Goal: Transaction & Acquisition: Purchase product/service

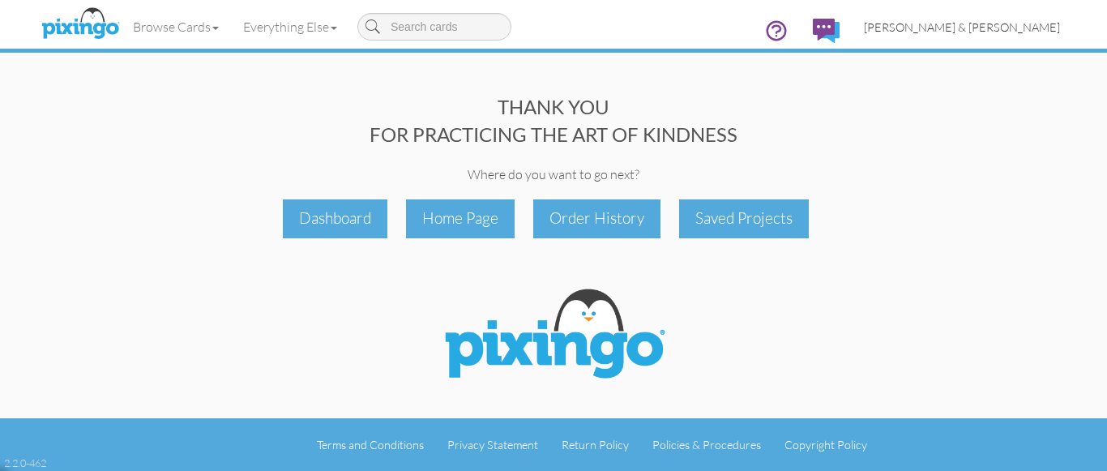
click at [1004, 25] on span "[PERSON_NAME] & [PERSON_NAME]" at bounding box center [962, 27] width 196 height 14
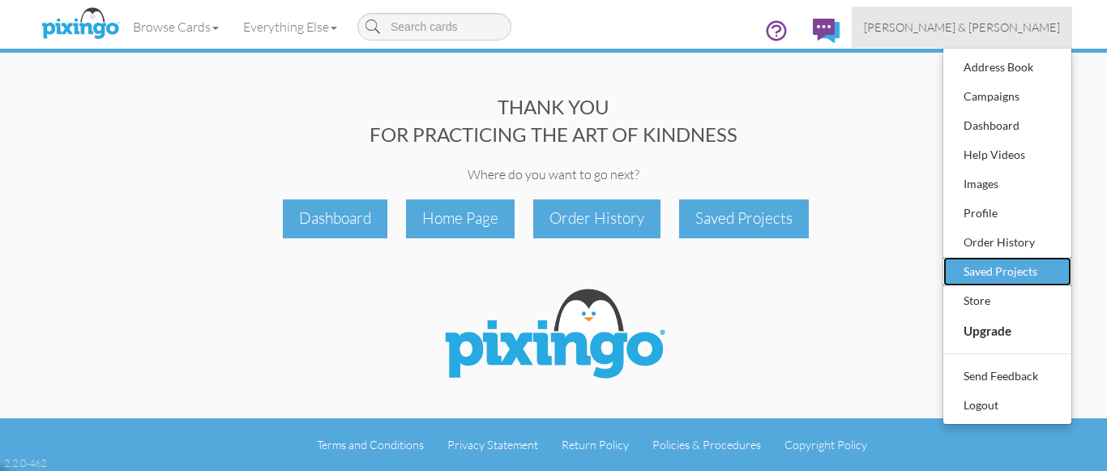
click at [1001, 263] on div "Saved Projects" at bounding box center [1007, 271] width 96 height 24
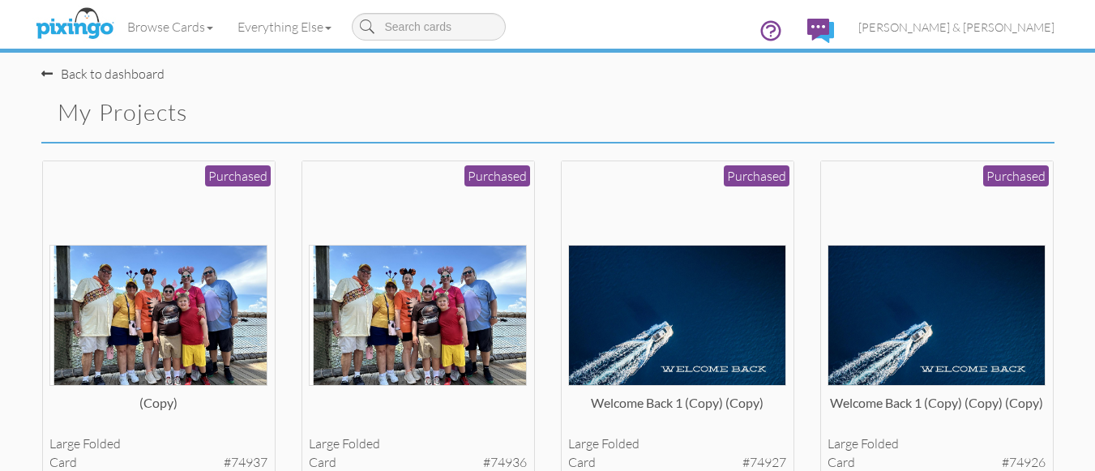
click at [543, 224] on div "large folded card #74936 Purchased View Details" at bounding box center [417, 334] width 259 height 348
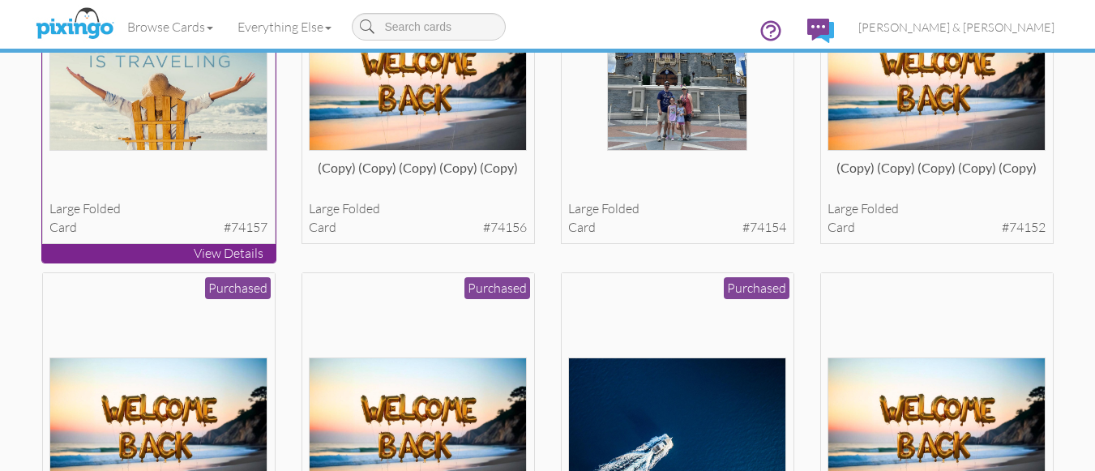
scroll to position [5410, 0]
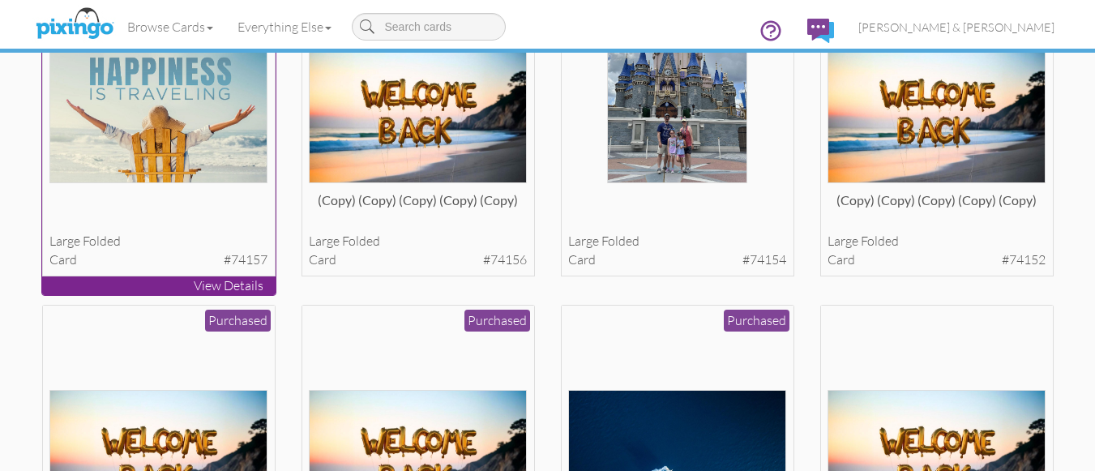
click at [153, 119] on img at bounding box center [158, 112] width 218 height 140
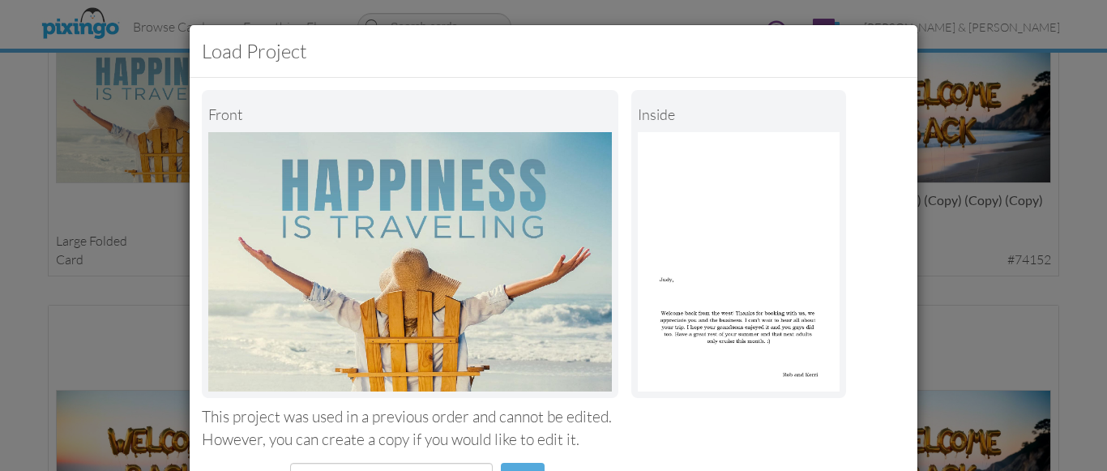
click at [968, 293] on div "Load Project Front inside This project was used in a previous order and cannot …" at bounding box center [553, 235] width 1107 height 471
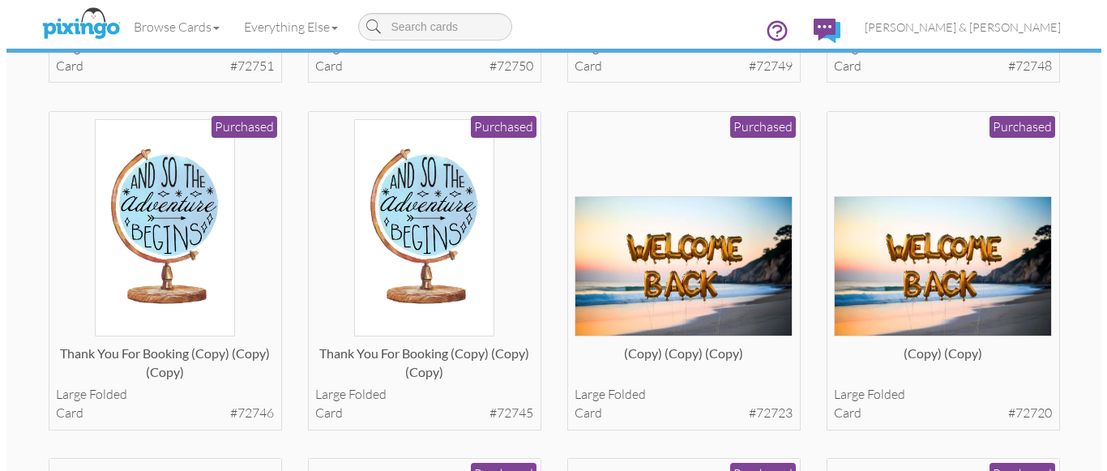
scroll to position [16021, 0]
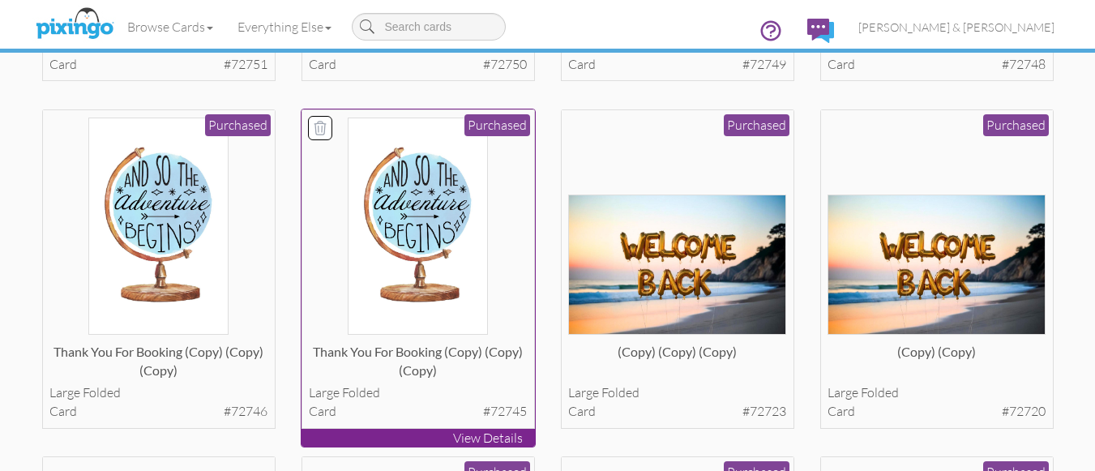
click at [392, 164] on img at bounding box center [418, 226] width 140 height 218
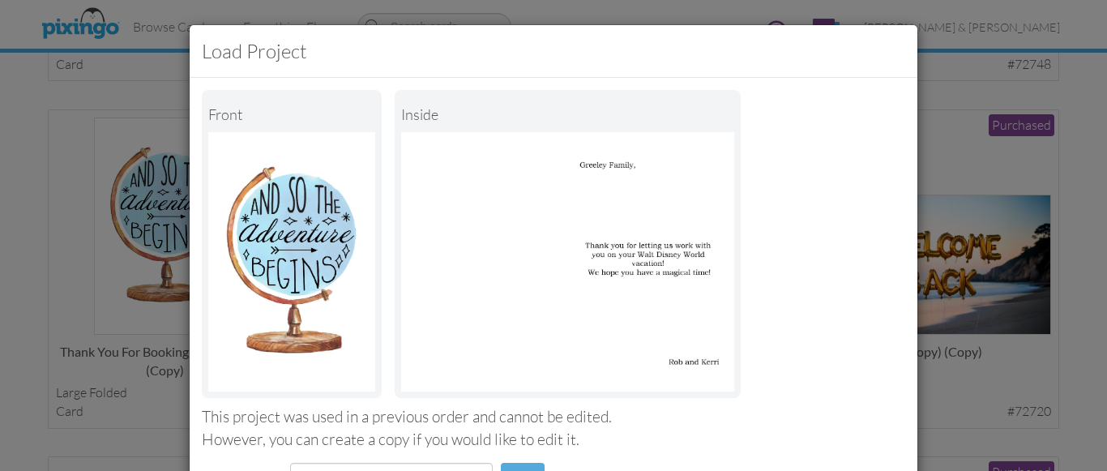
click at [1072, 216] on div "Load Project Front inside This project was used in a previous order and cannot …" at bounding box center [553, 235] width 1107 height 471
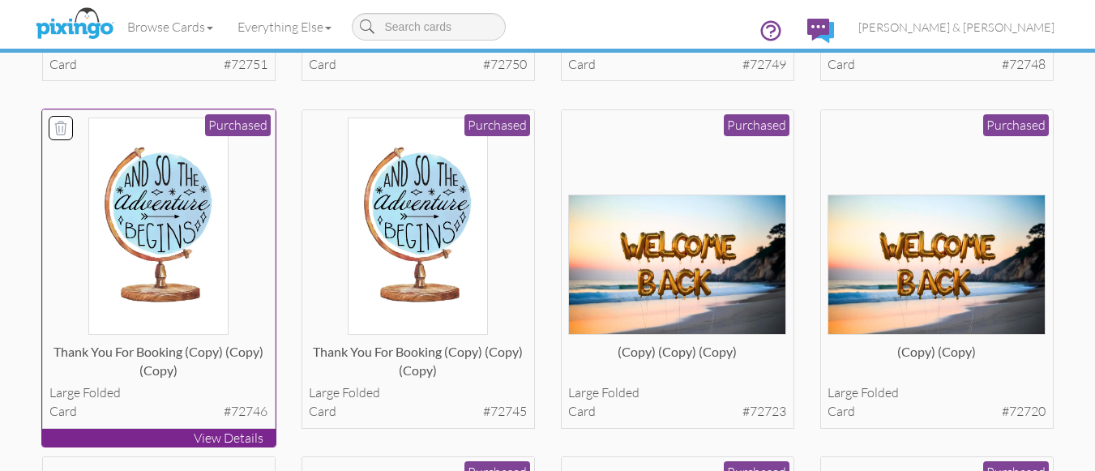
click at [161, 202] on img at bounding box center [158, 226] width 140 height 218
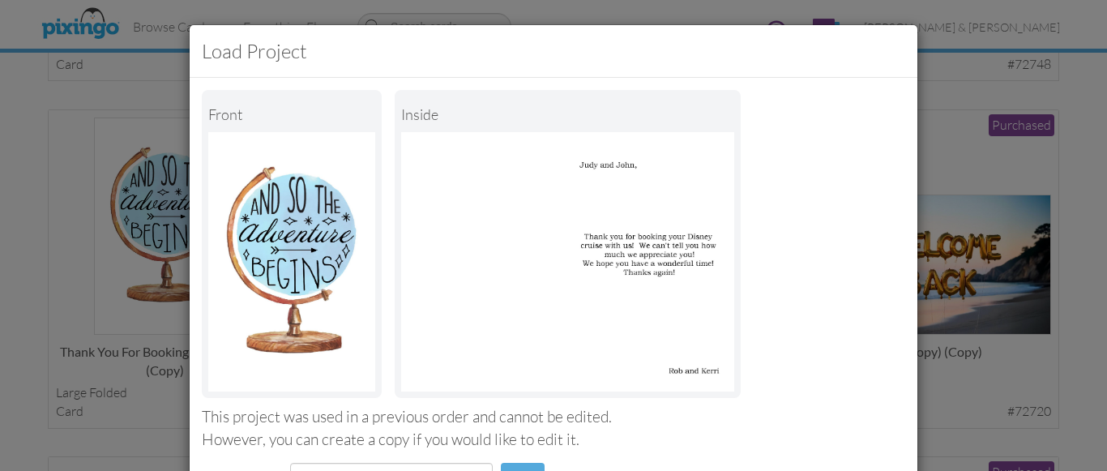
click at [631, 413] on div "This project was used in a previous order and cannot be edited." at bounding box center [553, 417] width 703 height 22
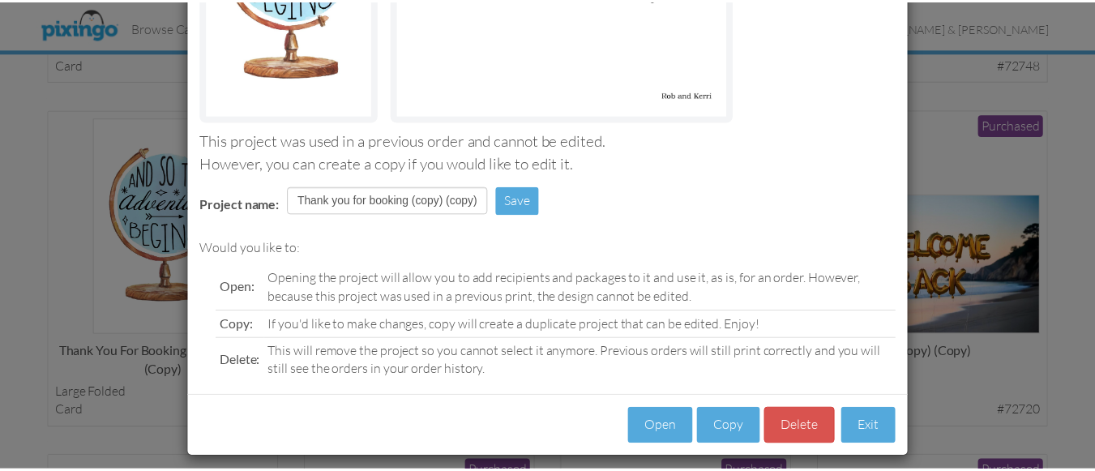
scroll to position [288, 0]
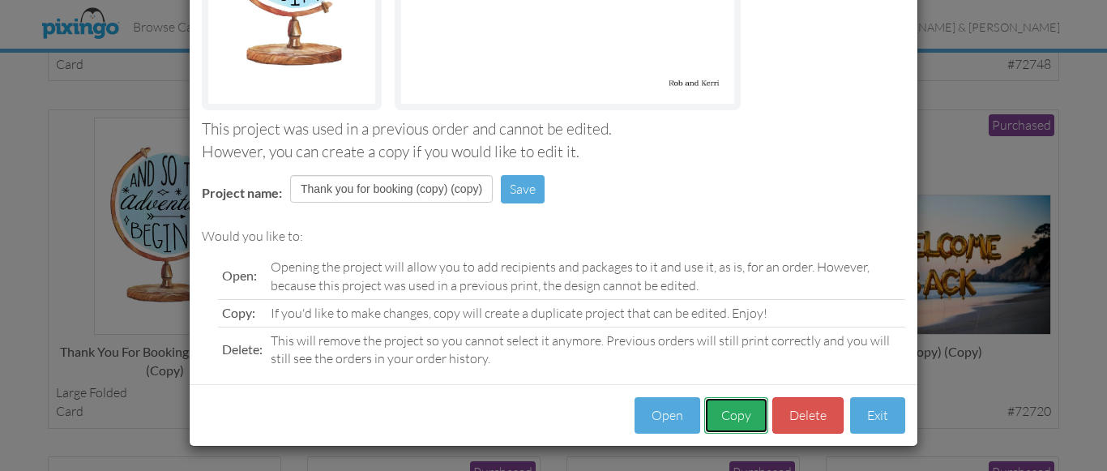
click at [728, 416] on button "Copy" at bounding box center [736, 415] width 64 height 36
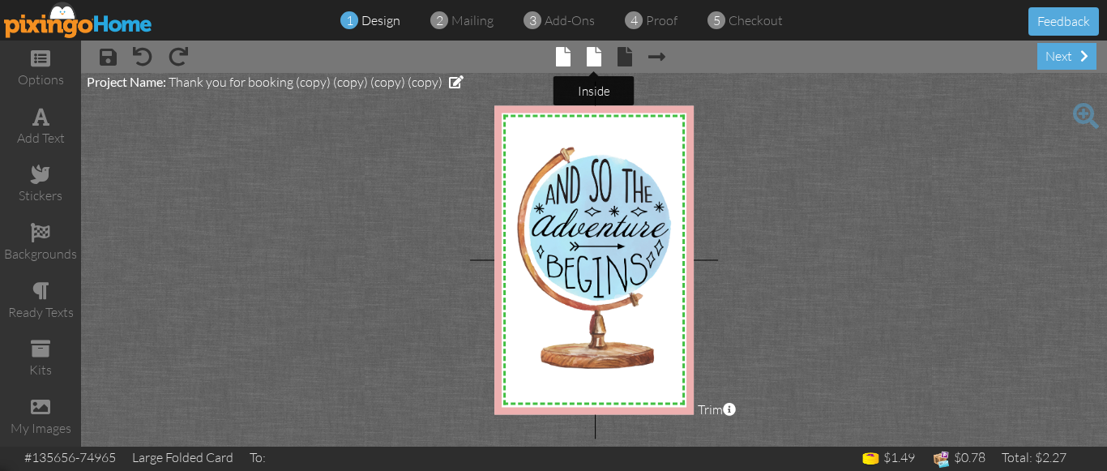
click at [594, 52] on span at bounding box center [594, 56] width 15 height 19
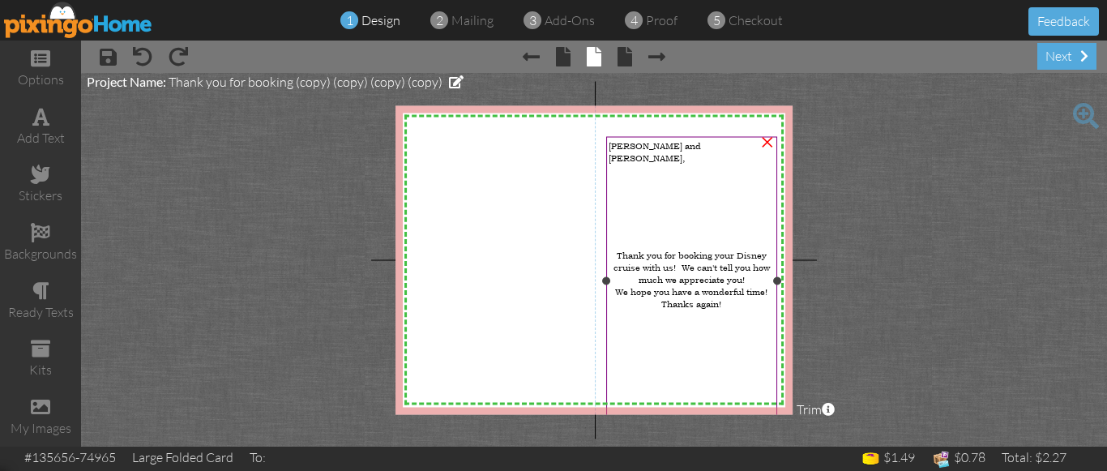
click at [652, 143] on span "[PERSON_NAME] and [PERSON_NAME]," at bounding box center [654, 151] width 92 height 24
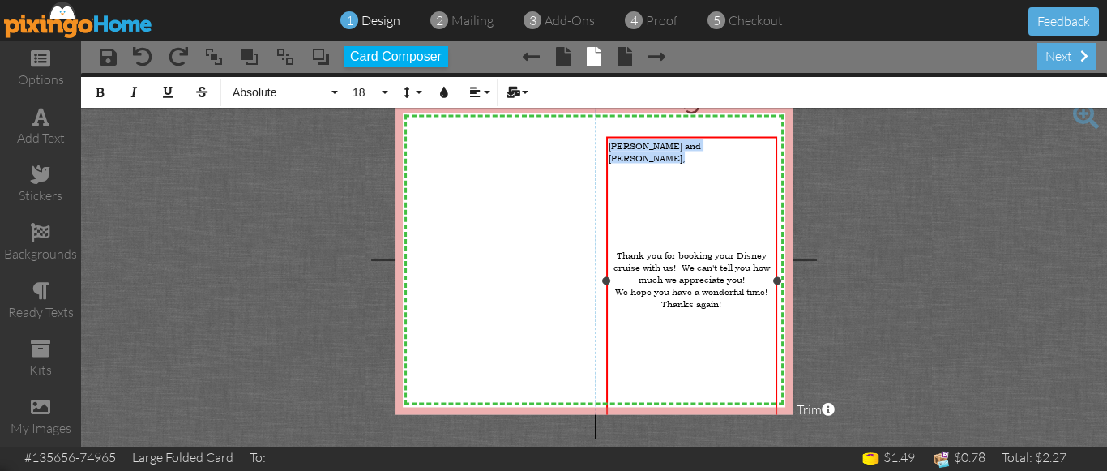
click at [652, 143] on span "[PERSON_NAME] and [PERSON_NAME]," at bounding box center [654, 151] width 92 height 24
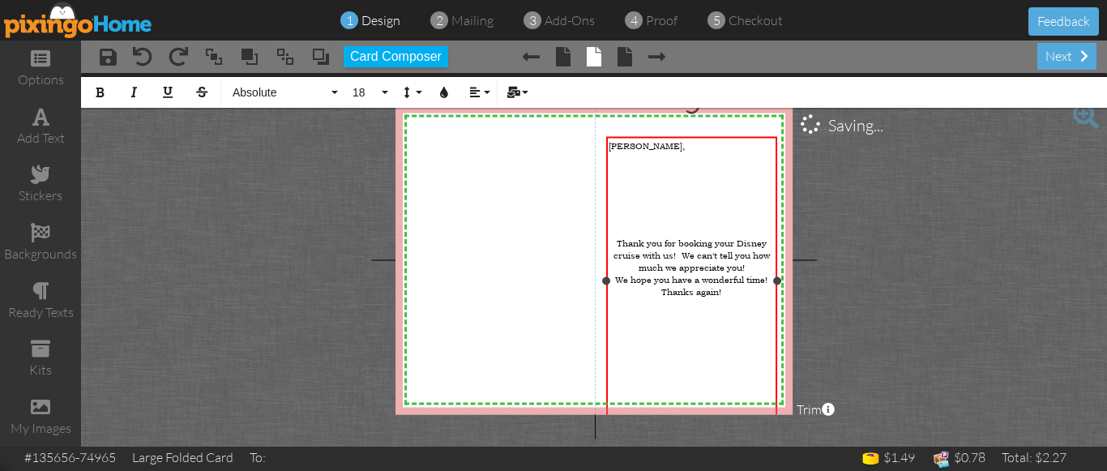
click at [752, 236] on span "Thank you for booking your Disney cruise with us! We can't tell you how much we…" at bounding box center [691, 254] width 156 height 36
click at [685, 333] on div at bounding box center [691, 339] width 166 height 12
click at [915, 280] on project-studio-wrapper "X X X X X X X X X X X X X X X X X X X X X X X X X X X X X X X X X X X X X X X X…" at bounding box center [594, 259] width 1026 height 373
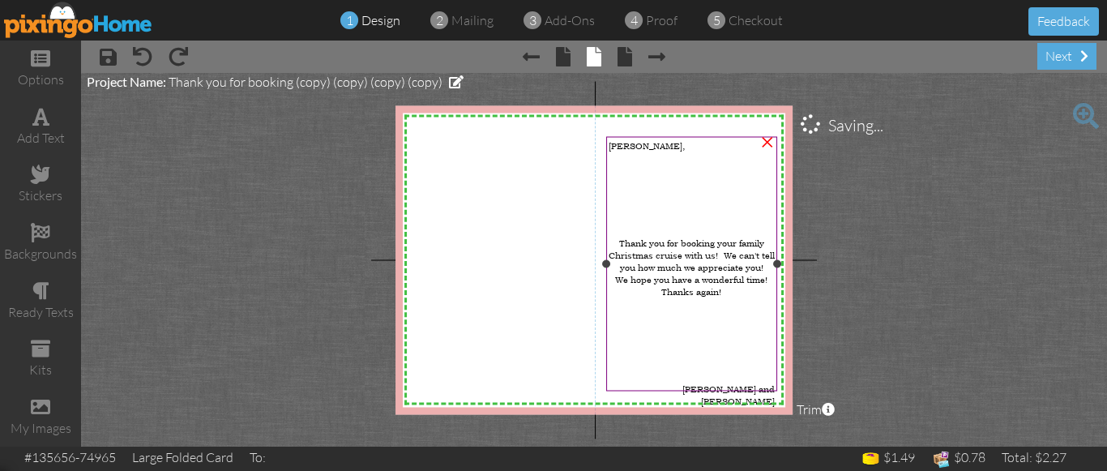
click at [711, 345] on div at bounding box center [691, 351] width 166 height 12
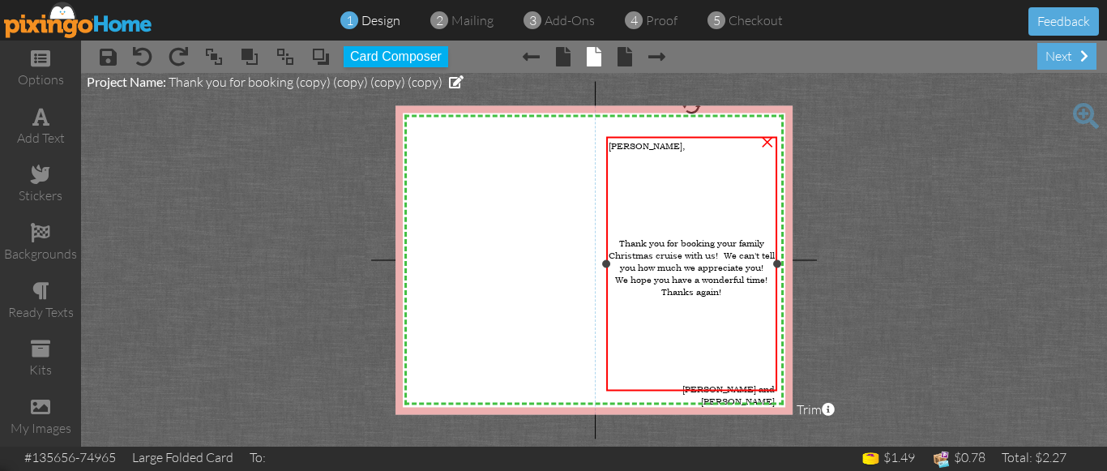
click at [711, 345] on div at bounding box center [691, 351] width 166 height 12
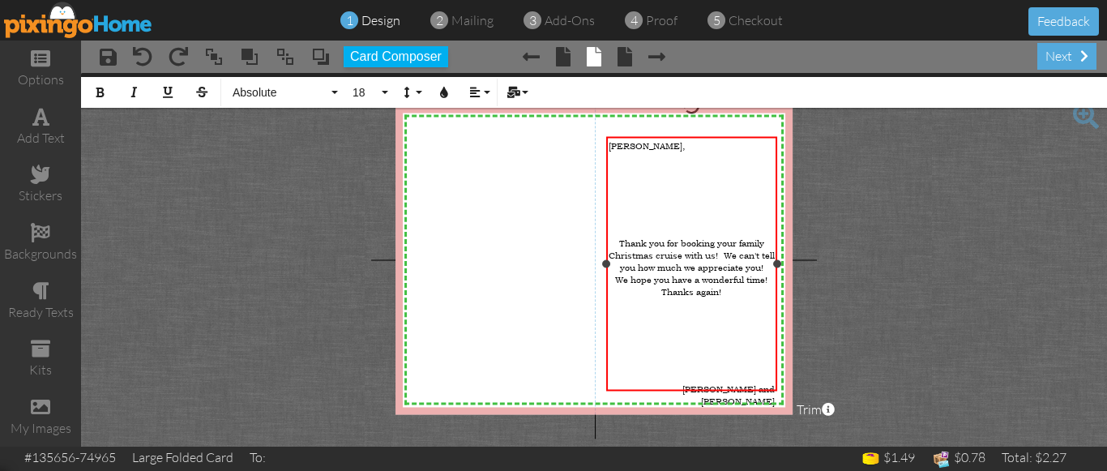
click at [711, 345] on div at bounding box center [691, 351] width 166 height 12
click at [889, 275] on project-studio-wrapper "X X X X X X X X X X X X X X X X X X X X X X X X X X X X X X X X X X X X X X X X…" at bounding box center [594, 259] width 1026 height 373
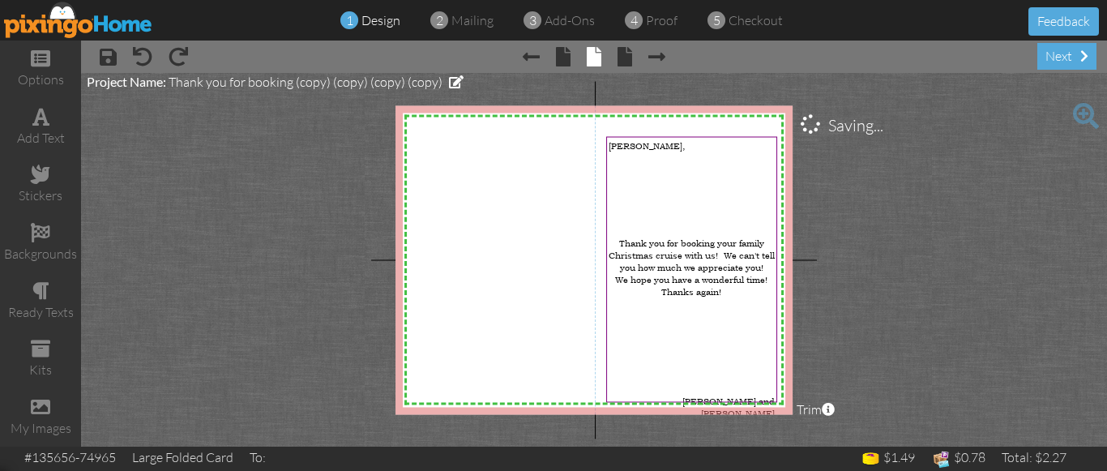
click at [889, 275] on project-studio-wrapper "X X X X X X X X X X X X X X X X X X X X X X X X X X X X X X X X X X X X X X X X…" at bounding box center [594, 259] width 1026 height 373
click at [893, 266] on project-studio-wrapper "X X X X X X X X X X X X X X X X X X X X X X X X X X X X X X X X X X X X X X X X…" at bounding box center [594, 259] width 1026 height 373
click at [1059, 61] on div "next" at bounding box center [1066, 56] width 59 height 27
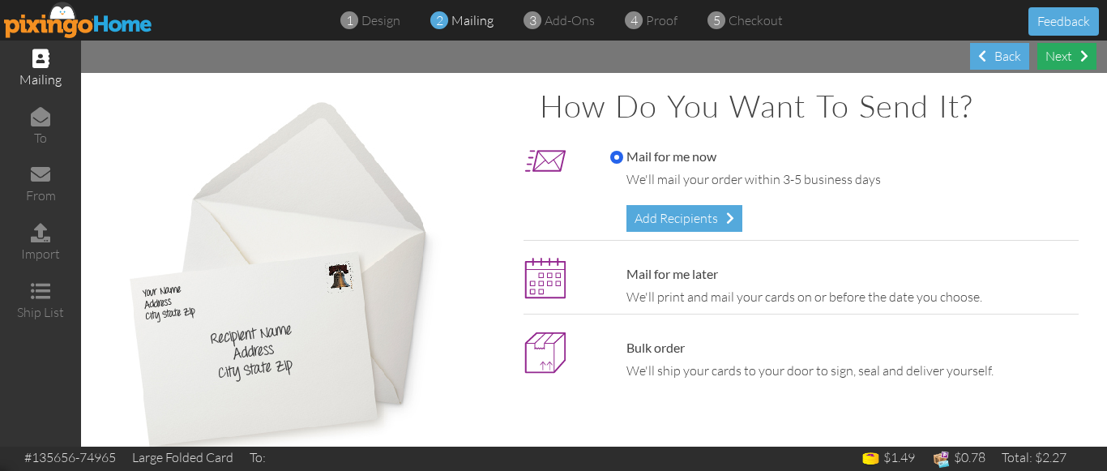
click at [1058, 58] on div "Next" at bounding box center [1066, 56] width 59 height 27
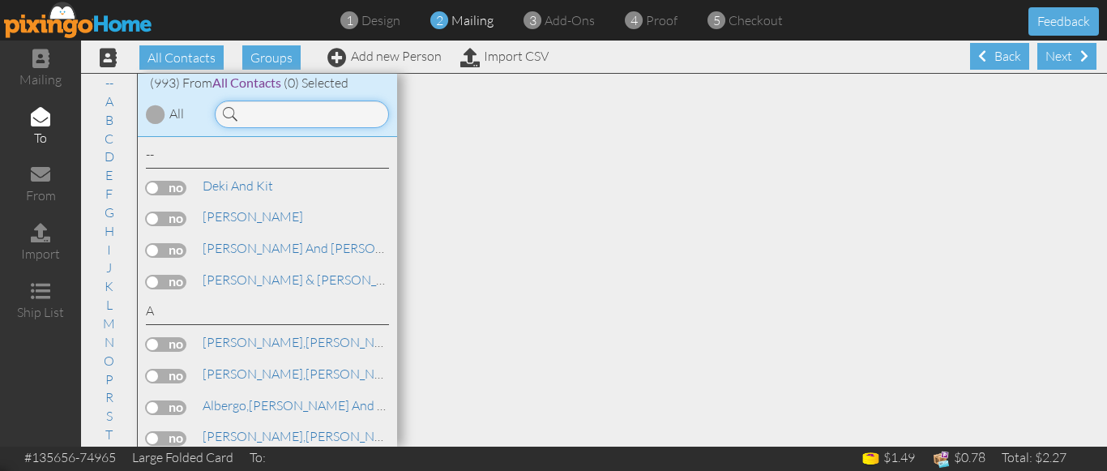
click at [304, 121] on input at bounding box center [302, 114] width 174 height 28
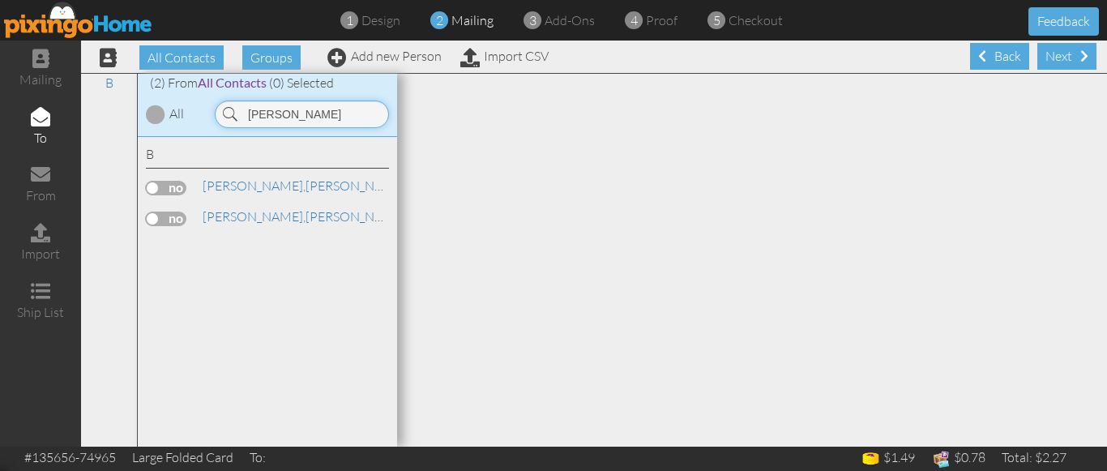
type input "[PERSON_NAME]"
click at [155, 220] on label at bounding box center [166, 218] width 41 height 15
click at [0, 0] on input "checkbox" at bounding box center [0, 0] width 0 height 0
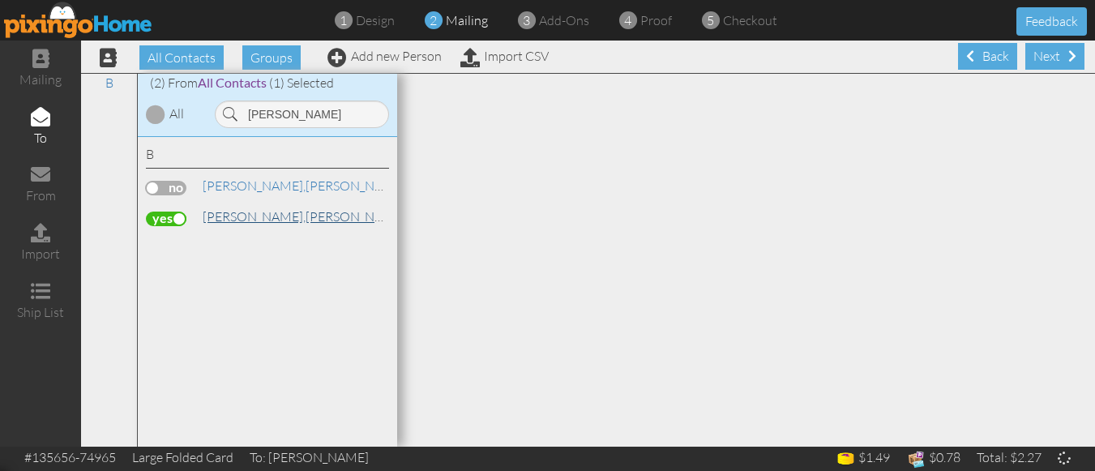
click at [226, 219] on span "[PERSON_NAME]," at bounding box center [254, 216] width 103 height 16
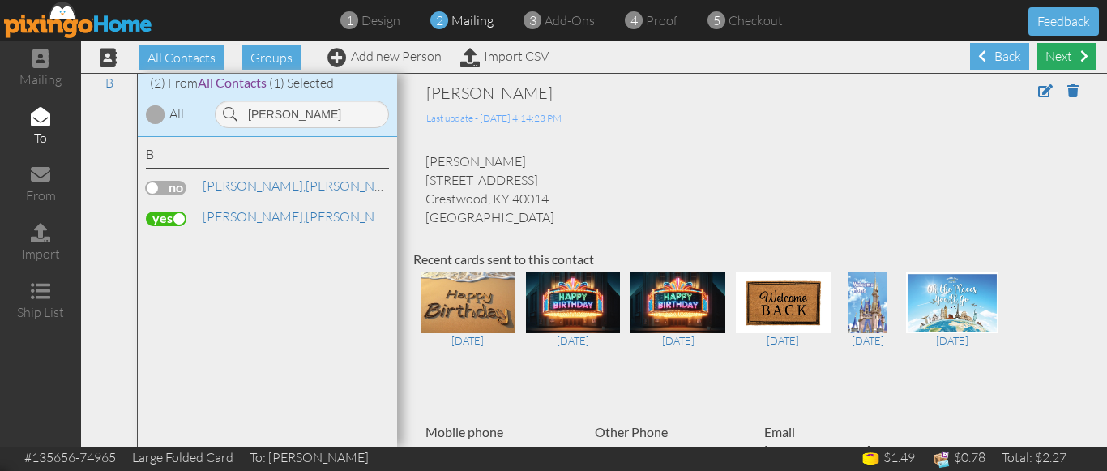
click at [1050, 56] on div "Next" at bounding box center [1066, 56] width 59 height 27
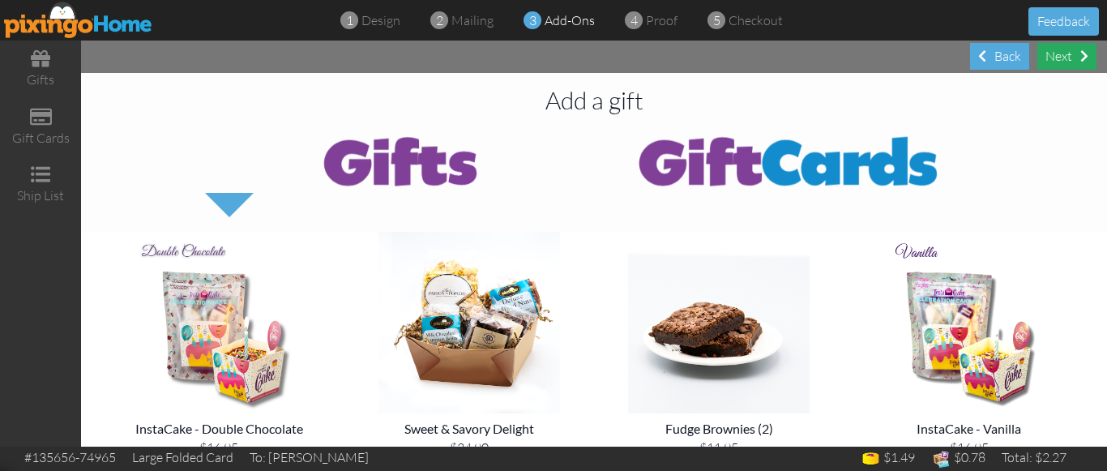
click at [1057, 62] on div "Next" at bounding box center [1066, 56] width 59 height 27
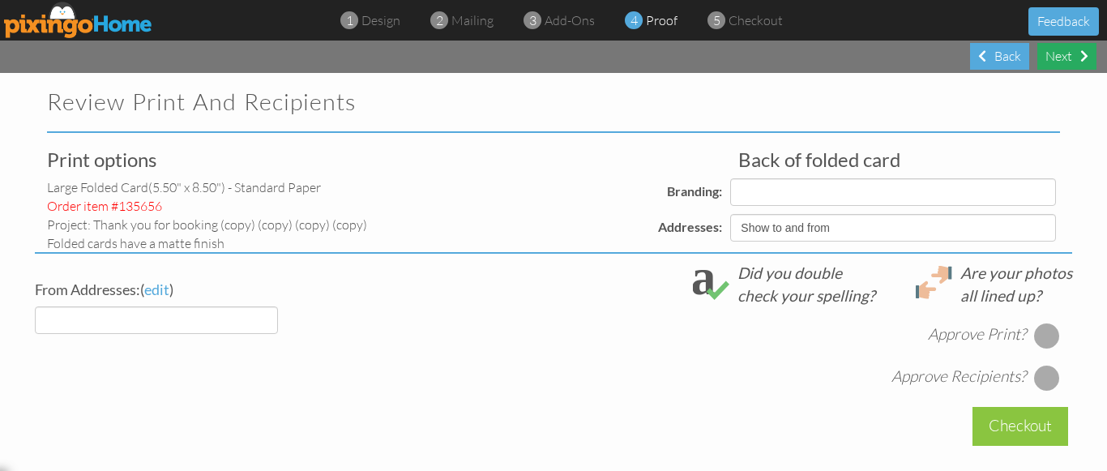
select select "object:12522"
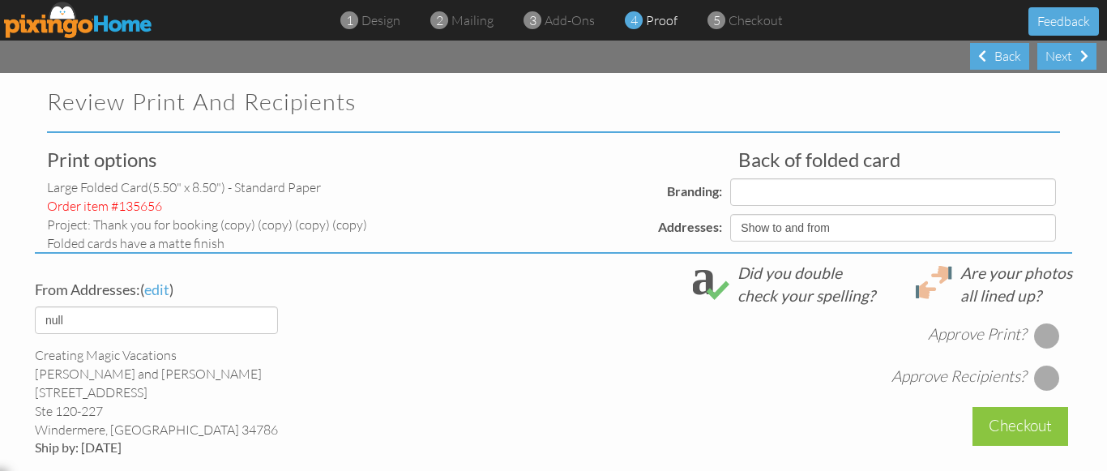
select select "object:12526"
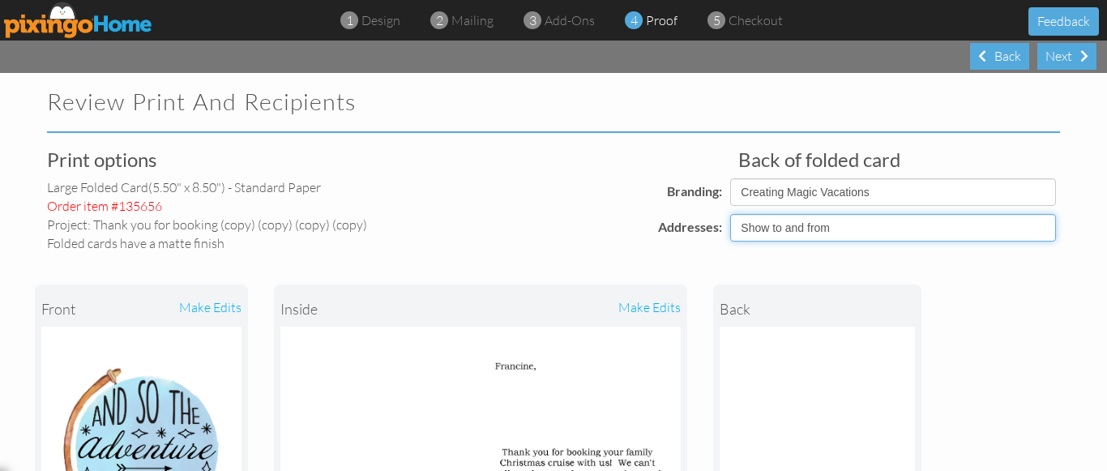
click at [788, 228] on select "Show to and from Show from only Hide to and from" at bounding box center [893, 228] width 326 height 28
select select "object:12519"
click at [730, 214] on select "Show to and from Show from only Hide to and from" at bounding box center [893, 228] width 326 height 28
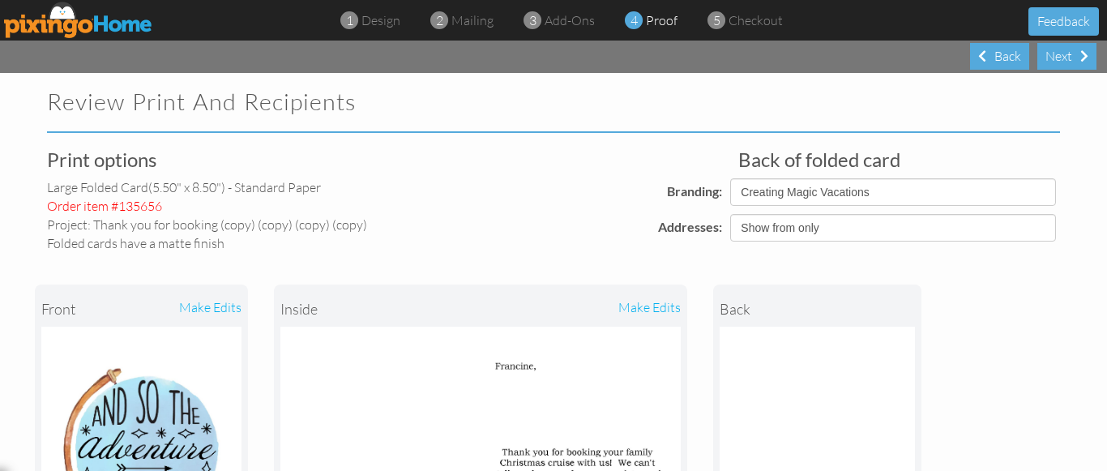
click at [465, 198] on div "Branding:" at bounding box center [560, 191] width 334 height 27
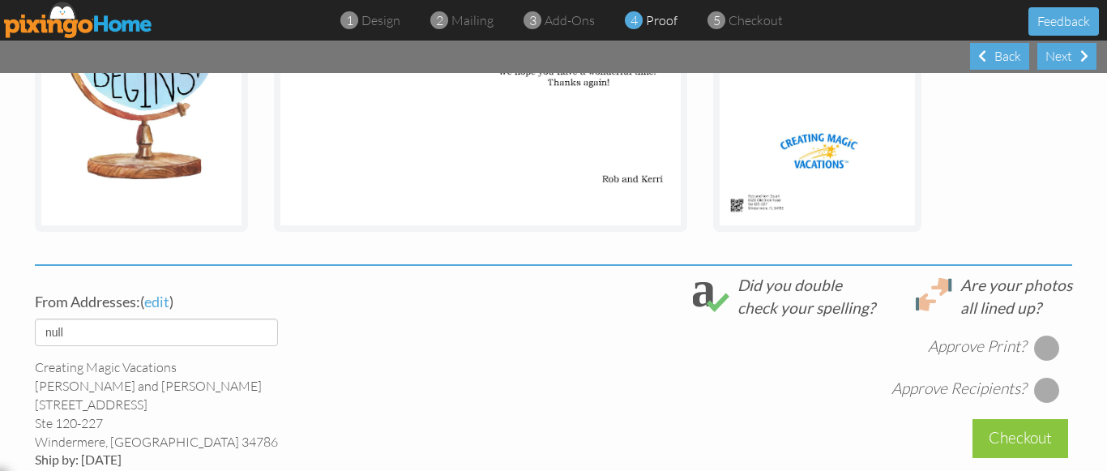
scroll to position [421, 0]
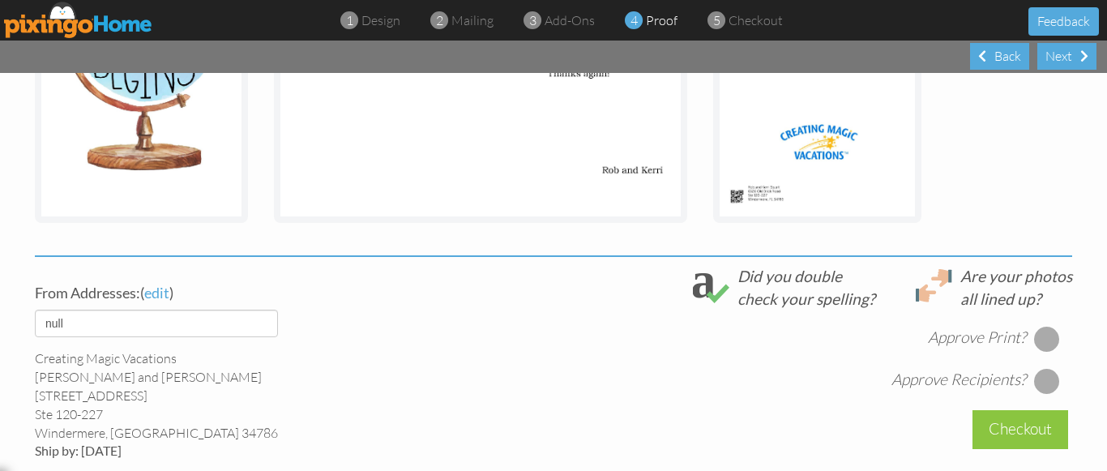
click at [1034, 338] on div at bounding box center [1047, 339] width 26 height 26
click at [1039, 382] on div at bounding box center [1047, 381] width 26 height 26
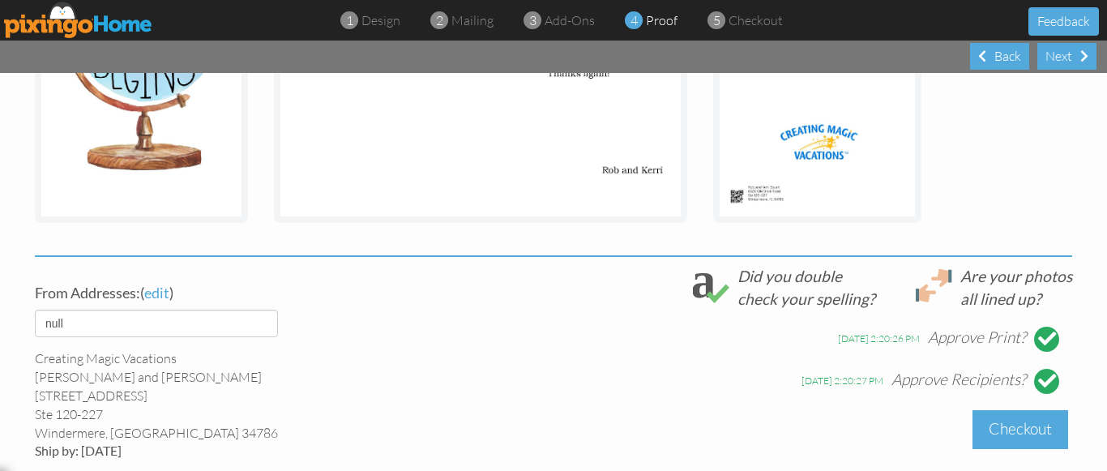
click at [999, 428] on div "Checkout" at bounding box center [1020, 429] width 96 height 38
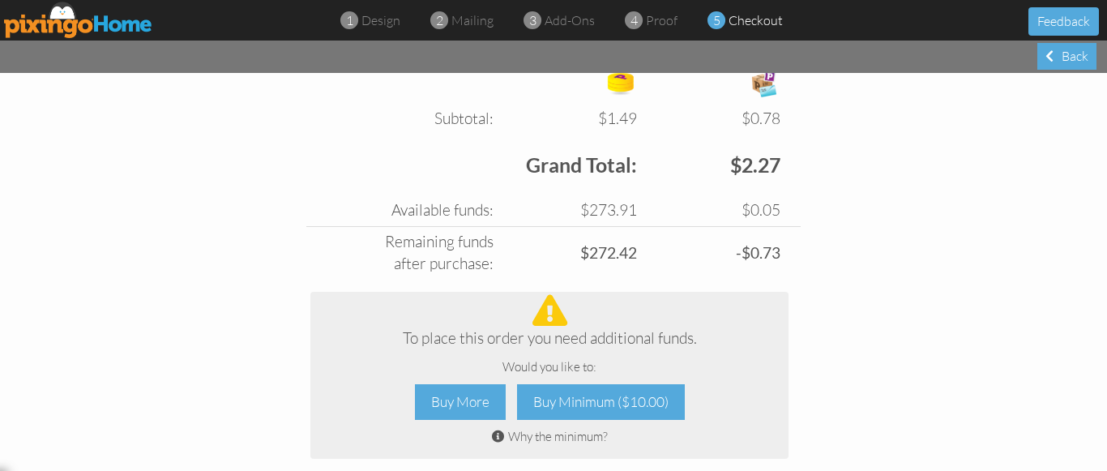
scroll to position [675, 0]
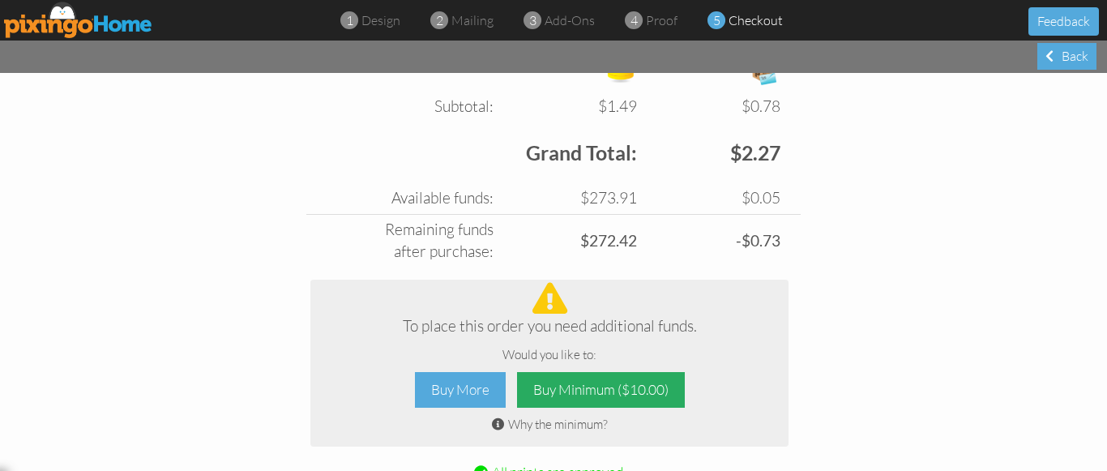
click at [595, 391] on div "Buy Minimum ($10.00)" at bounding box center [601, 390] width 168 height 36
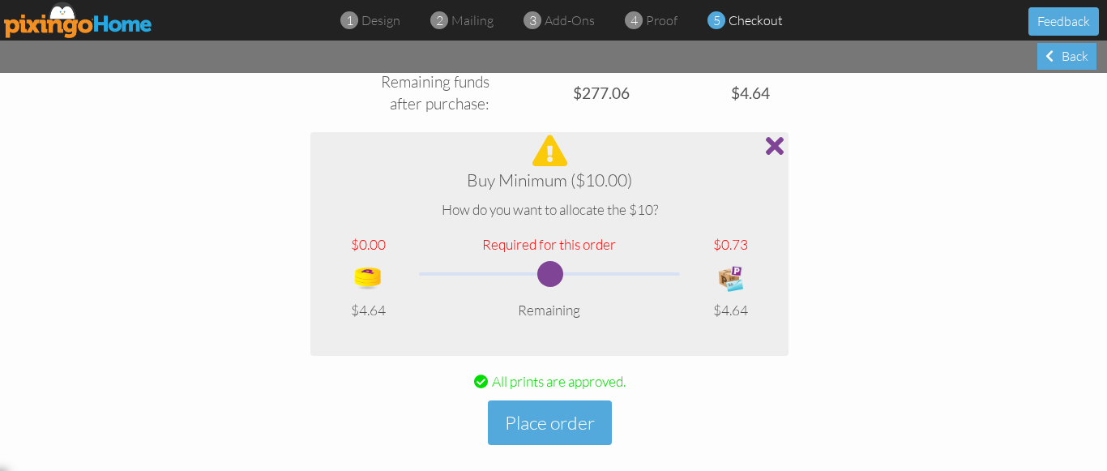
scroll to position [894, 0]
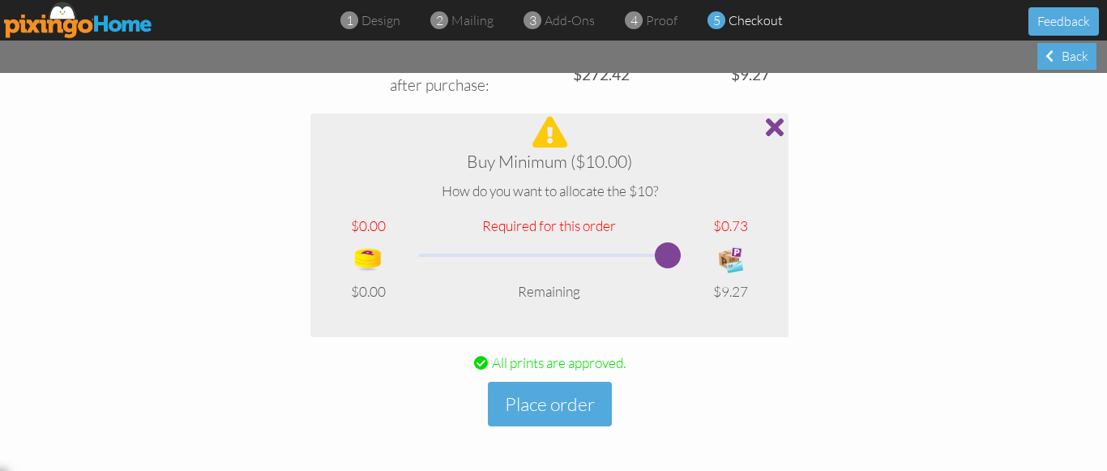
drag, startPoint x: 541, startPoint y: 255, endPoint x: 683, endPoint y: 258, distance: 141.8
click at [683, 258] on tr at bounding box center [549, 259] width 452 height 45
click at [553, 391] on button "Place order" at bounding box center [550, 404] width 124 height 45
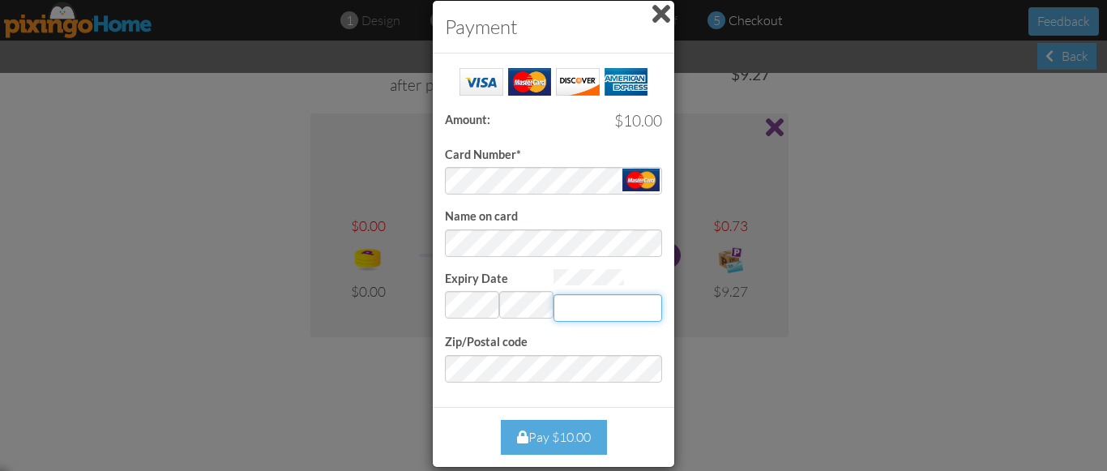
click at [588, 309] on input "Expiry Date" at bounding box center [607, 308] width 109 height 28
type input "663"
click at [548, 434] on div "Pay $10.00" at bounding box center [554, 437] width 106 height 35
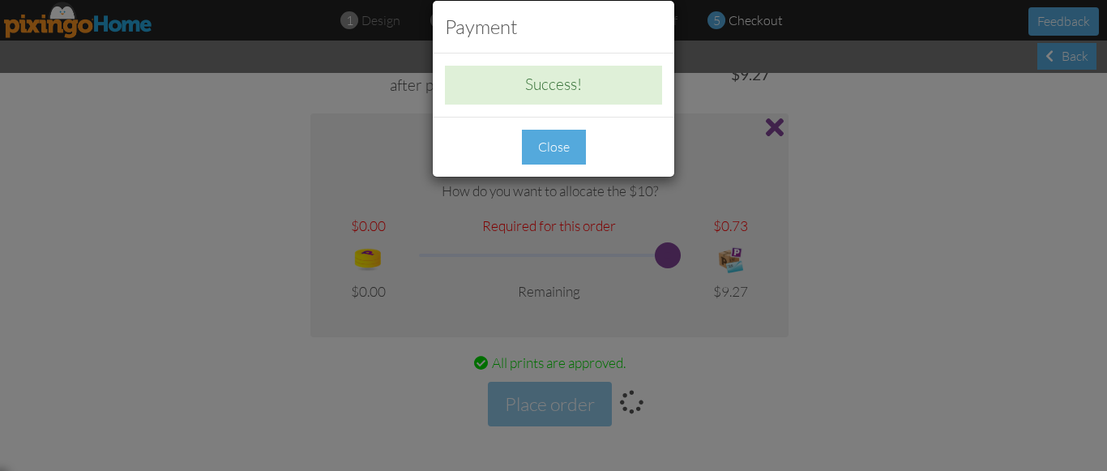
click at [564, 142] on div "Close" at bounding box center [554, 147] width 64 height 35
